Goal: Information Seeking & Learning: Learn about a topic

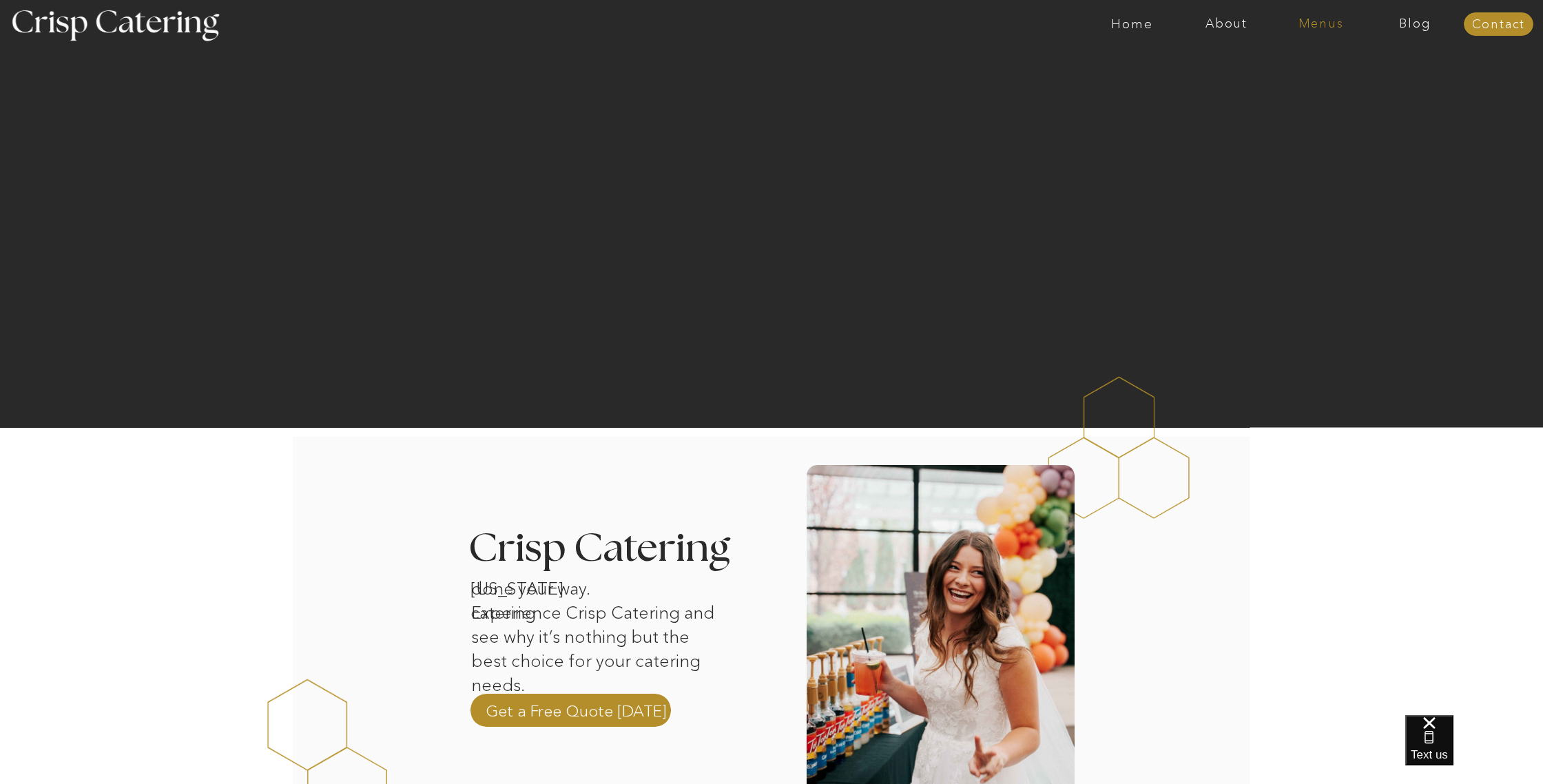
click at [1325, 23] on nav "Menus" at bounding box center [1321, 24] width 95 height 14
drag, startPoint x: 1302, startPoint y: 63, endPoint x: 1297, endPoint y: 75, distance: 13.0
click at [1302, 63] on nav "Summer (Mar-Aug)" at bounding box center [1325, 62] width 123 height 13
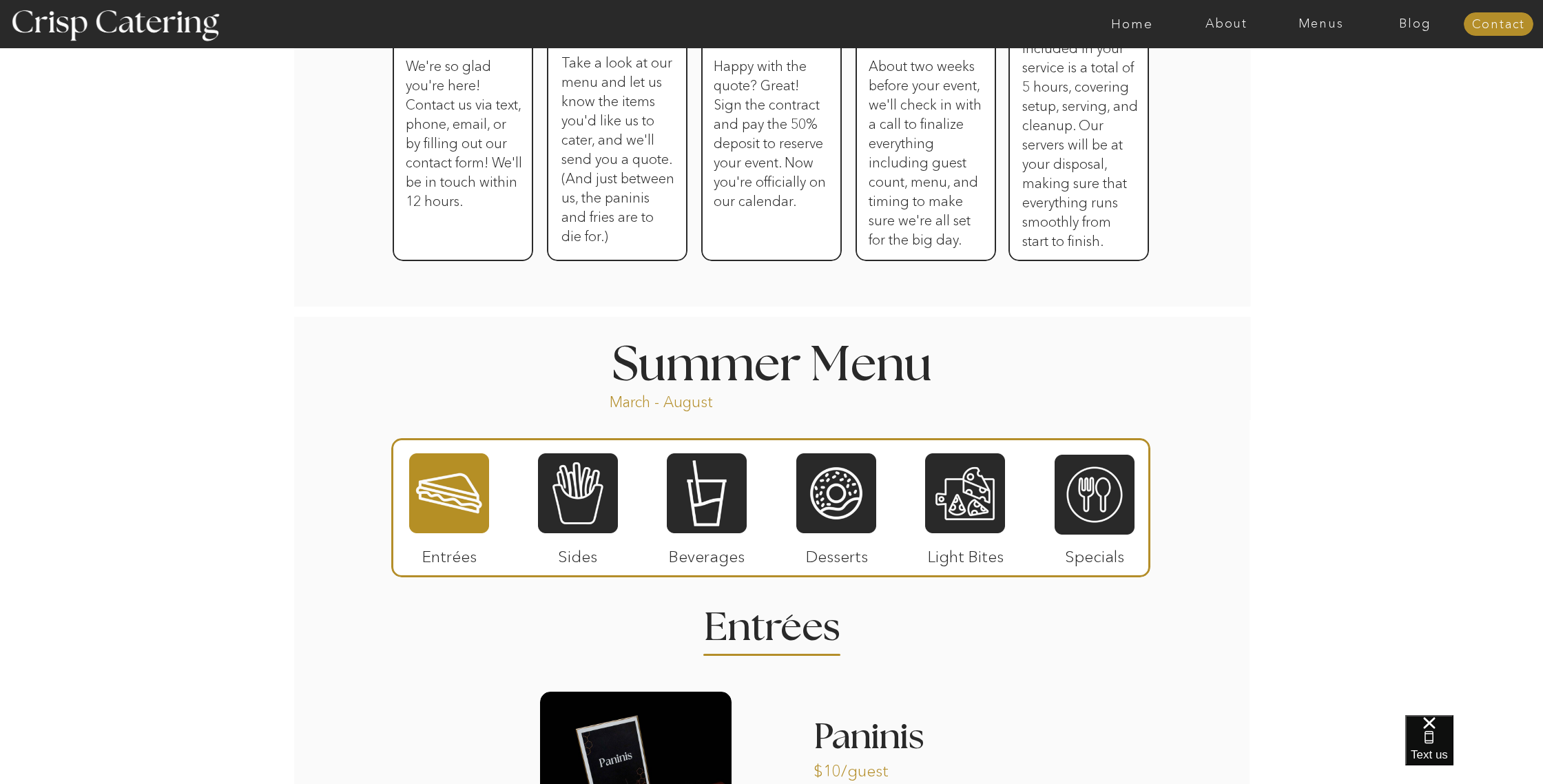
scroll to position [868, 0]
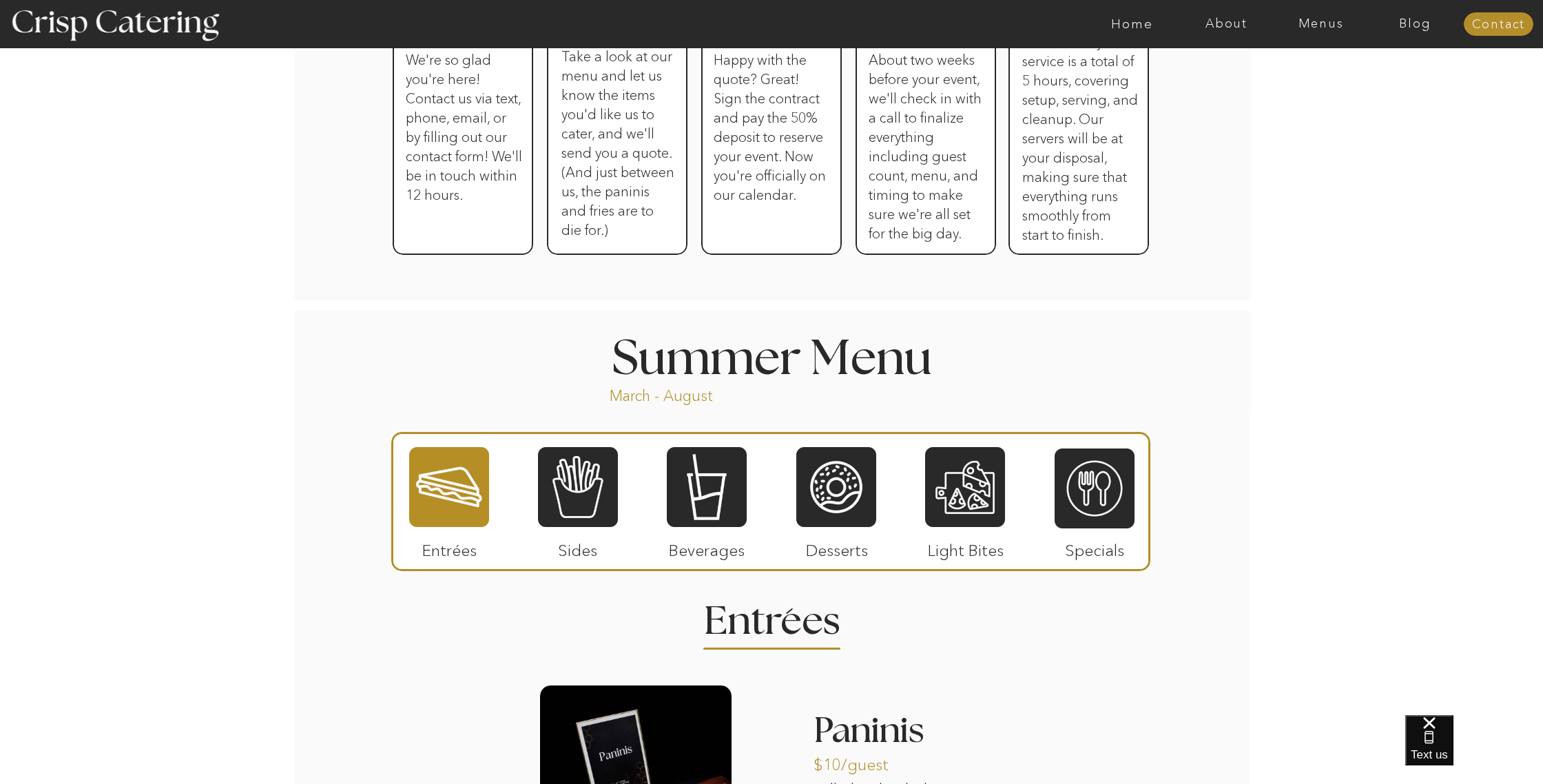
click at [821, 491] on div at bounding box center [836, 486] width 80 height 82
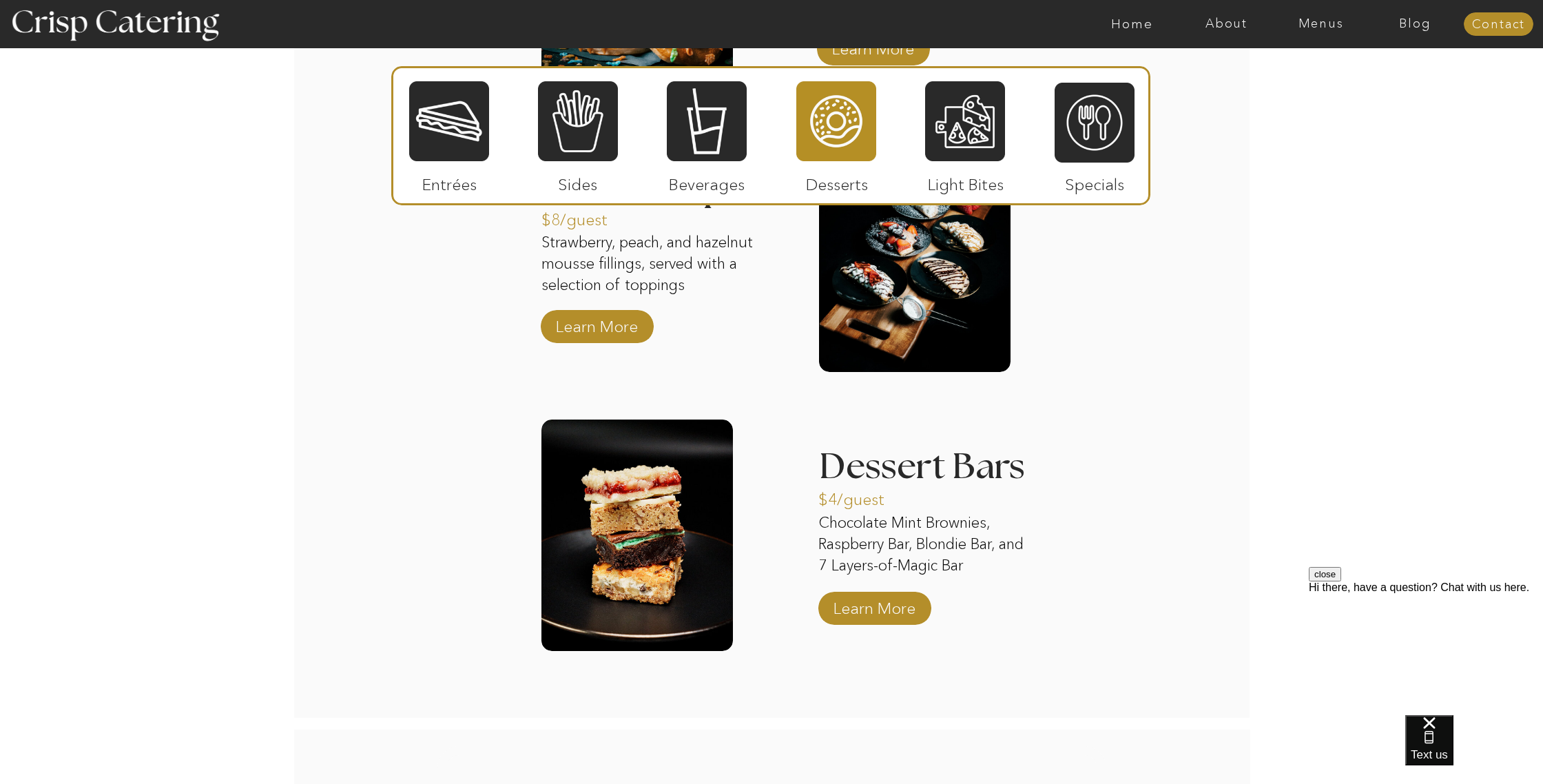
scroll to position [1508, 0]
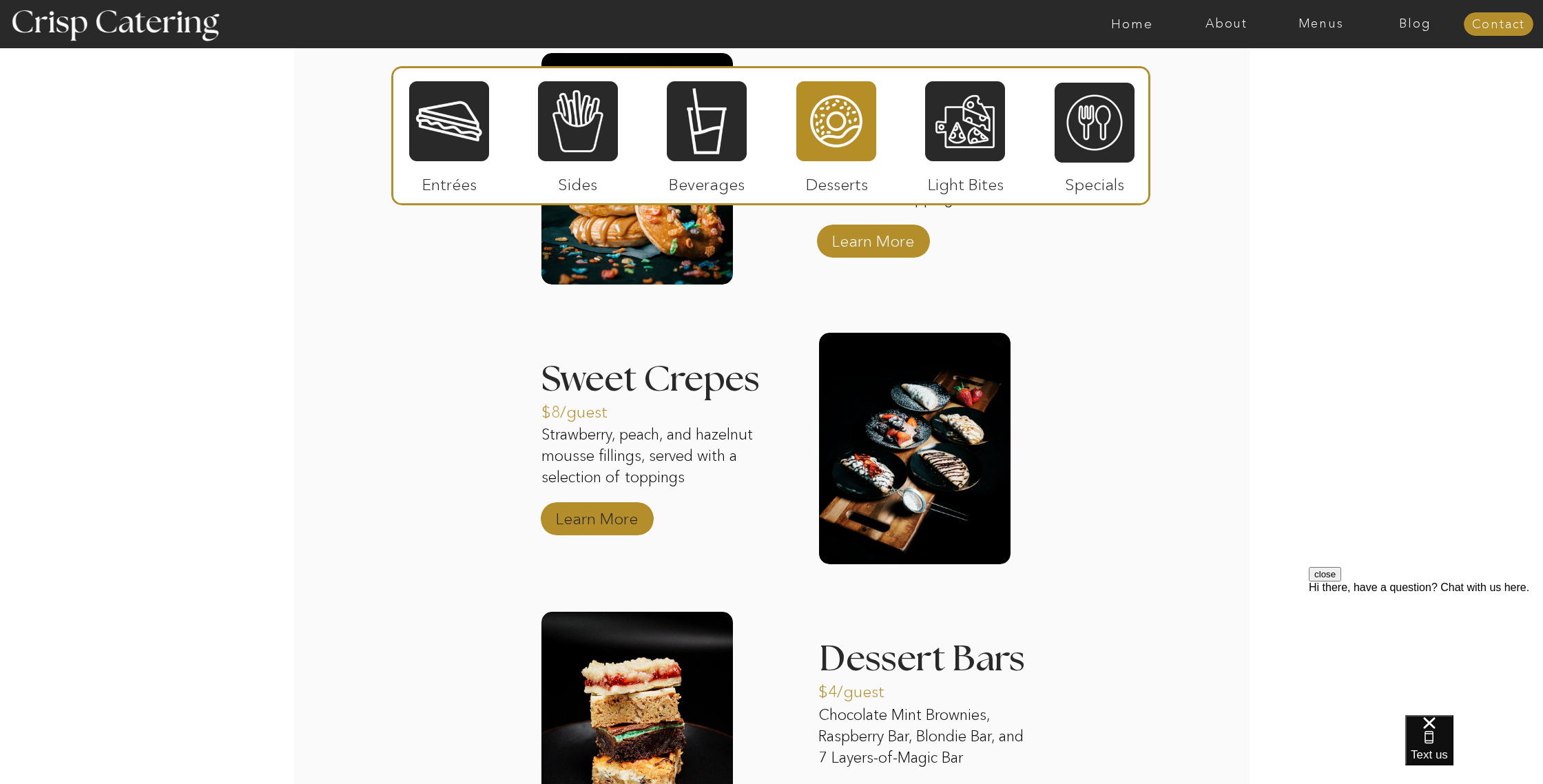
click at [595, 520] on p "Learn More" at bounding box center [597, 515] width 92 height 40
